Goal: Transaction & Acquisition: Purchase product/service

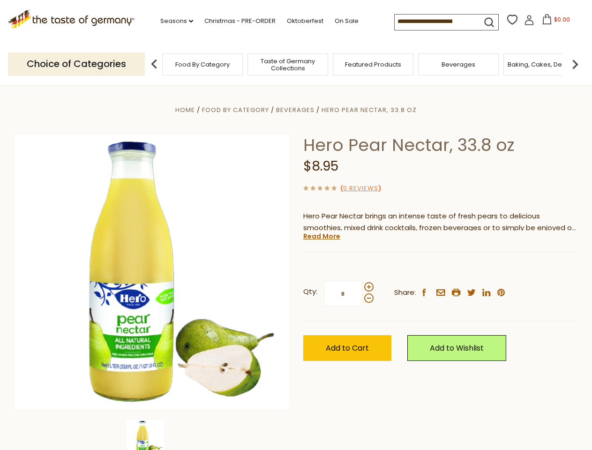
click at [296, 225] on div "Home Food By Category [GEOGRAPHIC_DATA] Hero Pear Nectar, 33.8 oz Hero Pear Nec…" at bounding box center [296, 284] width 577 height 361
click at [173, 21] on link "Seasons dropdown_arrow" at bounding box center [176, 21] width 33 height 10
click at [554, 22] on span "$0.00" at bounding box center [562, 19] width 16 height 8
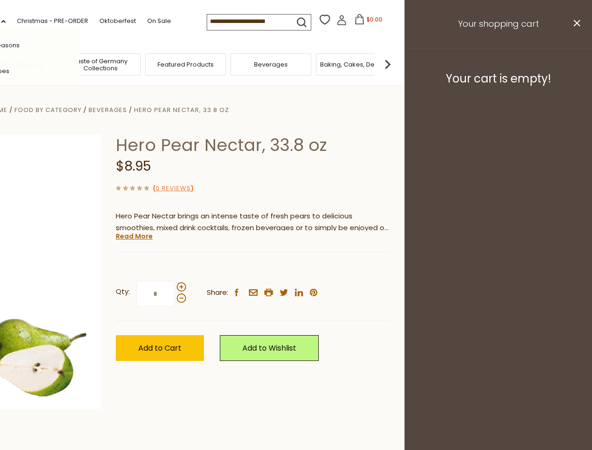
click at [79, 64] on div "All Seasons Recipes Game Day [DATE] [DATE] [DATE][PERSON_NAME] [DATE] Springfes…" at bounding box center [26, 225] width 106 height 398
click at [575, 64] on footer "Your cart is empty!" at bounding box center [499, 78] width 188 height 60
click at [296, 268] on div "Qty: * Share: facebook email printer twitter linkedin pinterest" at bounding box center [253, 294] width 274 height 54
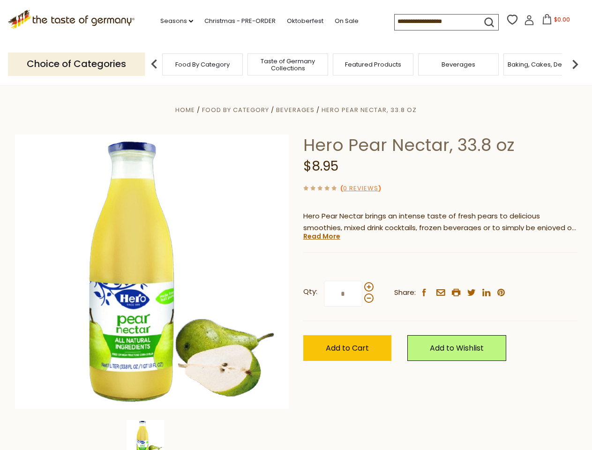
click at [152, 435] on div "Home Food By Category [GEOGRAPHIC_DATA] Hero Pear Nectar, 33.8 oz Hero Pear Nec…" at bounding box center [296, 284] width 577 height 361
click at [152, 435] on img at bounding box center [146, 439] width 38 height 38
click at [321, 236] on link "Read More" at bounding box center [321, 236] width 37 height 9
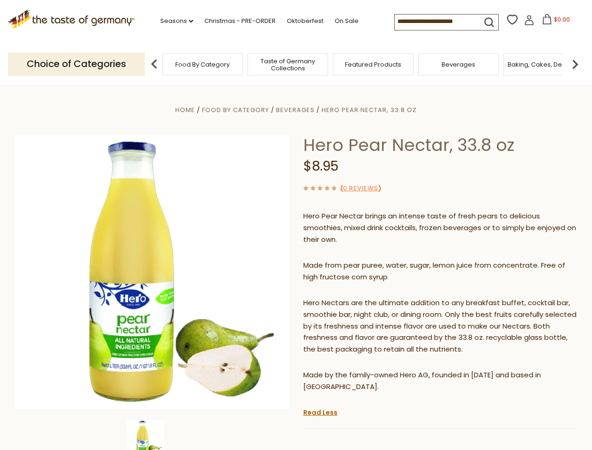
click at [368, 297] on p "Hero Nectars are the ultimate addition to any breakfast buffet, cocktail bar, s…" at bounding box center [440, 326] width 274 height 59
